Goal: Task Accomplishment & Management: Manage account settings

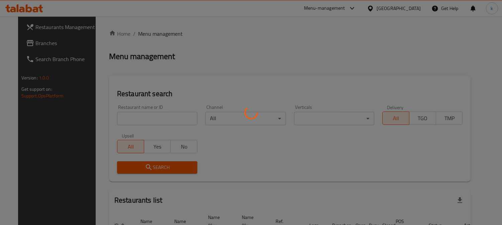
scroll to position [41, 0]
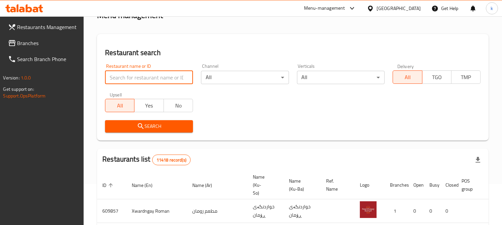
click at [144, 77] on input "search" at bounding box center [149, 77] width 88 height 13
paste input "Casa De Cafe"
type input "Casa De Cafe"
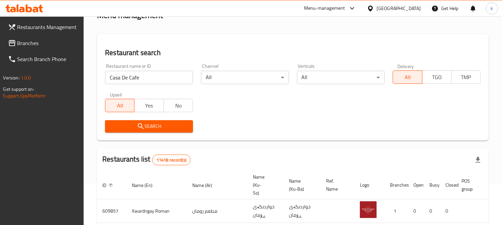
click at [136, 129] on span "Search" at bounding box center [148, 126] width 77 height 8
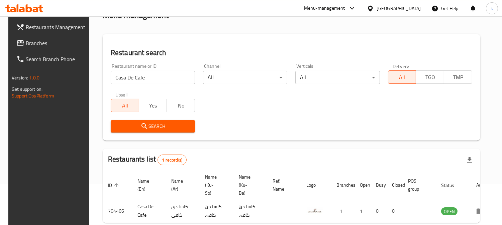
click at [169, 129] on span "Search" at bounding box center [153, 126] width 74 height 8
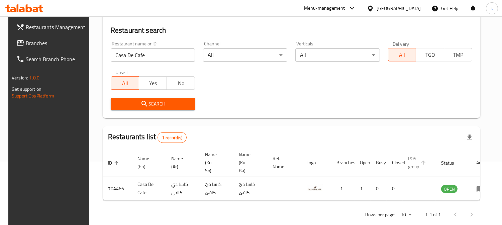
scroll to position [75, 0]
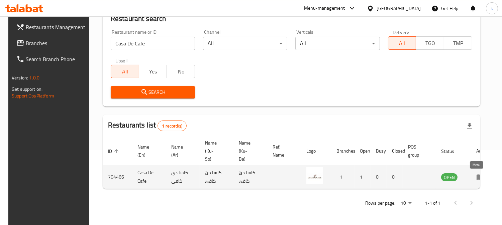
click at [482, 178] on link "enhanced table" at bounding box center [482, 177] width 12 height 8
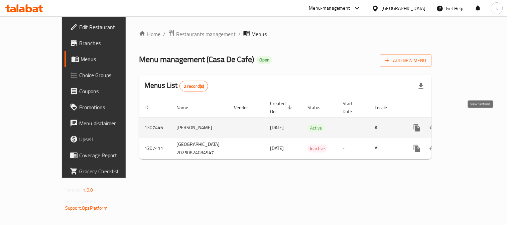
click at [469, 125] on icon "enhanced table" at bounding box center [466, 128] width 6 height 6
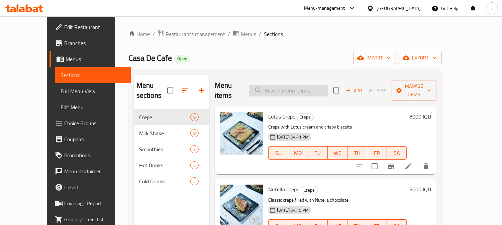
click at [298, 85] on input "search" at bounding box center [288, 91] width 79 height 12
paste input "Casa De Cafe"
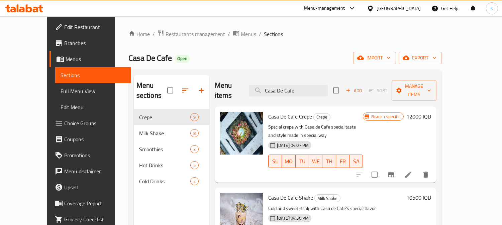
drag, startPoint x: 317, startPoint y: 86, endPoint x: 255, endPoint y: 84, distance: 62.3
click at [255, 84] on div "Menu items Casa De Cafe Add Sort Manage items" at bounding box center [326, 91] width 222 height 32
paste input "Crepe"
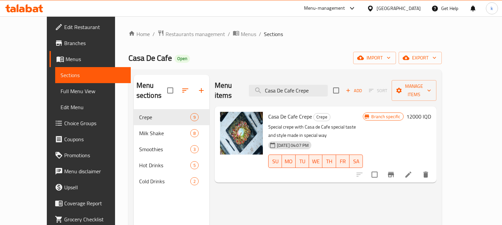
type input "Casa De Cafe Crepe"
click at [399, 167] on button "Branch-specific-item" at bounding box center [391, 175] width 16 height 16
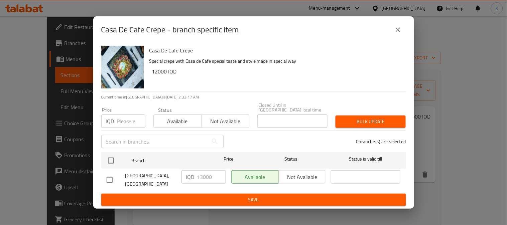
click at [395, 32] on icon "close" at bounding box center [398, 30] width 8 height 8
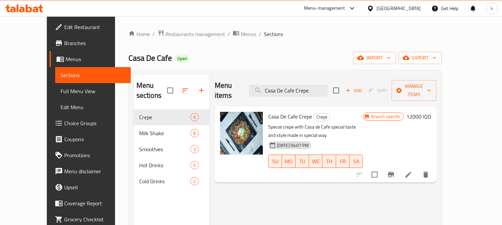
click at [431, 112] on h6 "12000 IQD" at bounding box center [418, 116] width 25 height 9
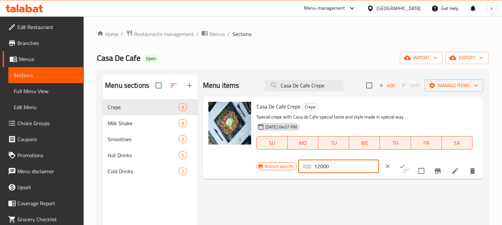
click at [316, 165] on input "12000" at bounding box center [346, 166] width 65 height 13
type input "13000"
click at [399, 168] on icon "ok" at bounding box center [402, 166] width 7 height 7
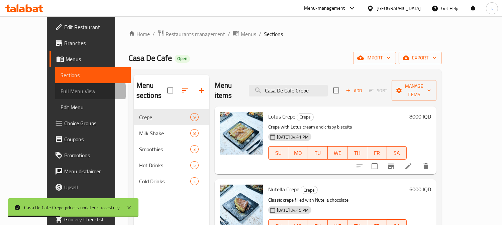
click at [61, 91] on span "Full Menu View" at bounding box center [93, 91] width 65 height 8
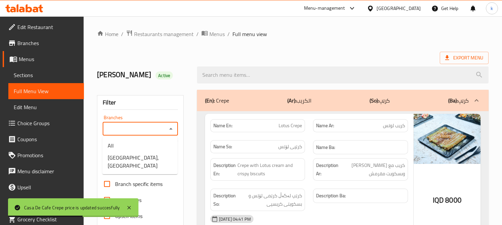
click at [128, 125] on input "Branches" at bounding box center [135, 128] width 60 height 9
click at [136, 160] on span "[GEOGRAPHIC_DATA], [GEOGRAPHIC_DATA]" at bounding box center [140, 162] width 65 height 16
type input "[GEOGRAPHIC_DATA], [GEOGRAPHIC_DATA]"
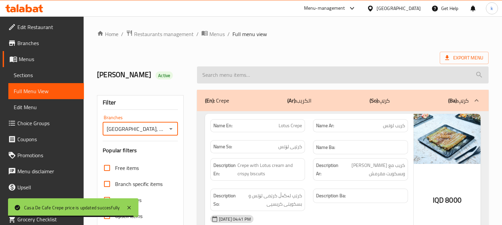
click at [242, 75] on input "search" at bounding box center [343, 75] width 292 height 17
paste input "Casa De Cafe Crepe"
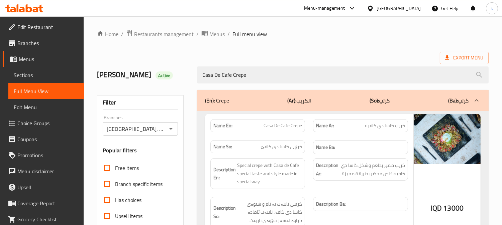
type input "Casa De Cafe Crepe"
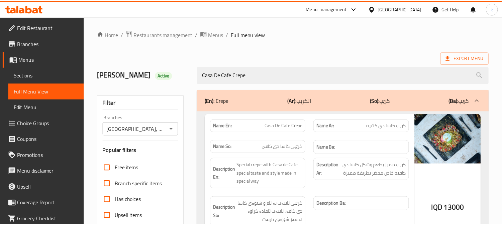
scroll to position [130, 0]
